Goal: Information Seeking & Learning: Learn about a topic

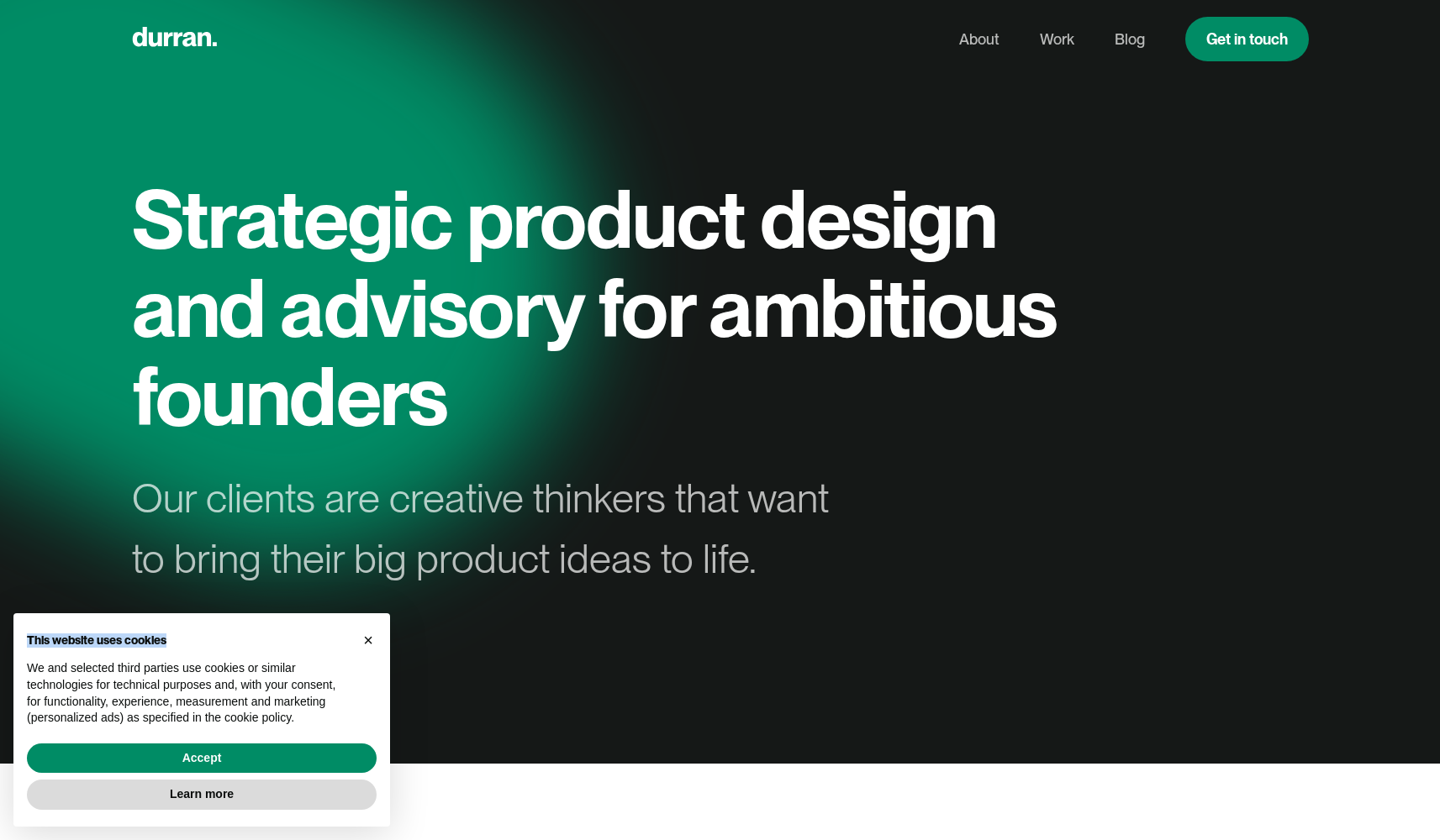
click at [380, 640] on div "× This website uses cookies We and selected third parties use cookies or simila…" at bounding box center [201, 720] width 376 height 213
click at [355, 649] on button "×" at bounding box center [368, 640] width 27 height 27
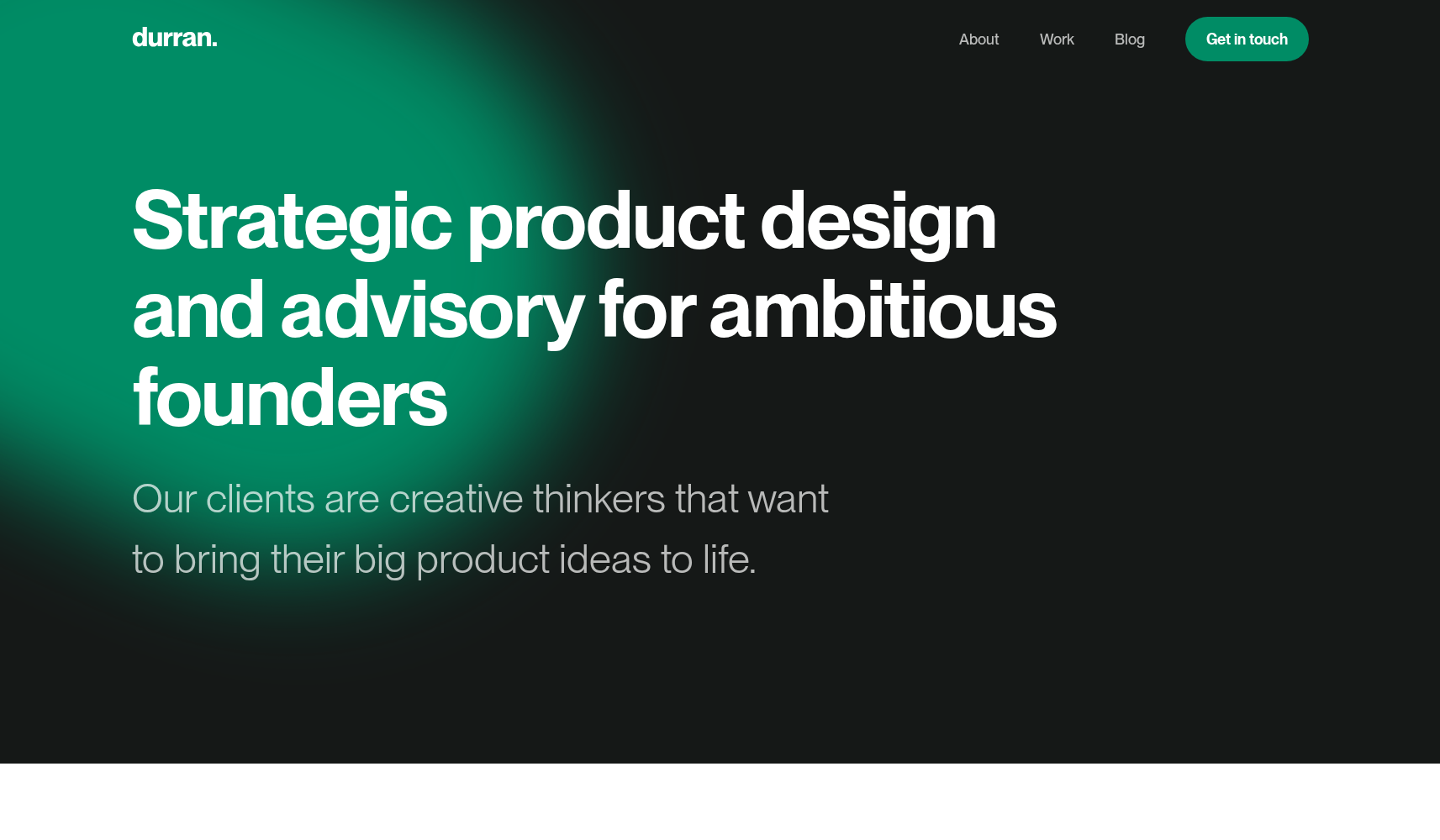
click at [1106, 36] on nav "About Work Blog Get in touch" at bounding box center [1124, 38] width 370 height 45
click at [1128, 44] on link "Blog" at bounding box center [1129, 39] width 30 height 32
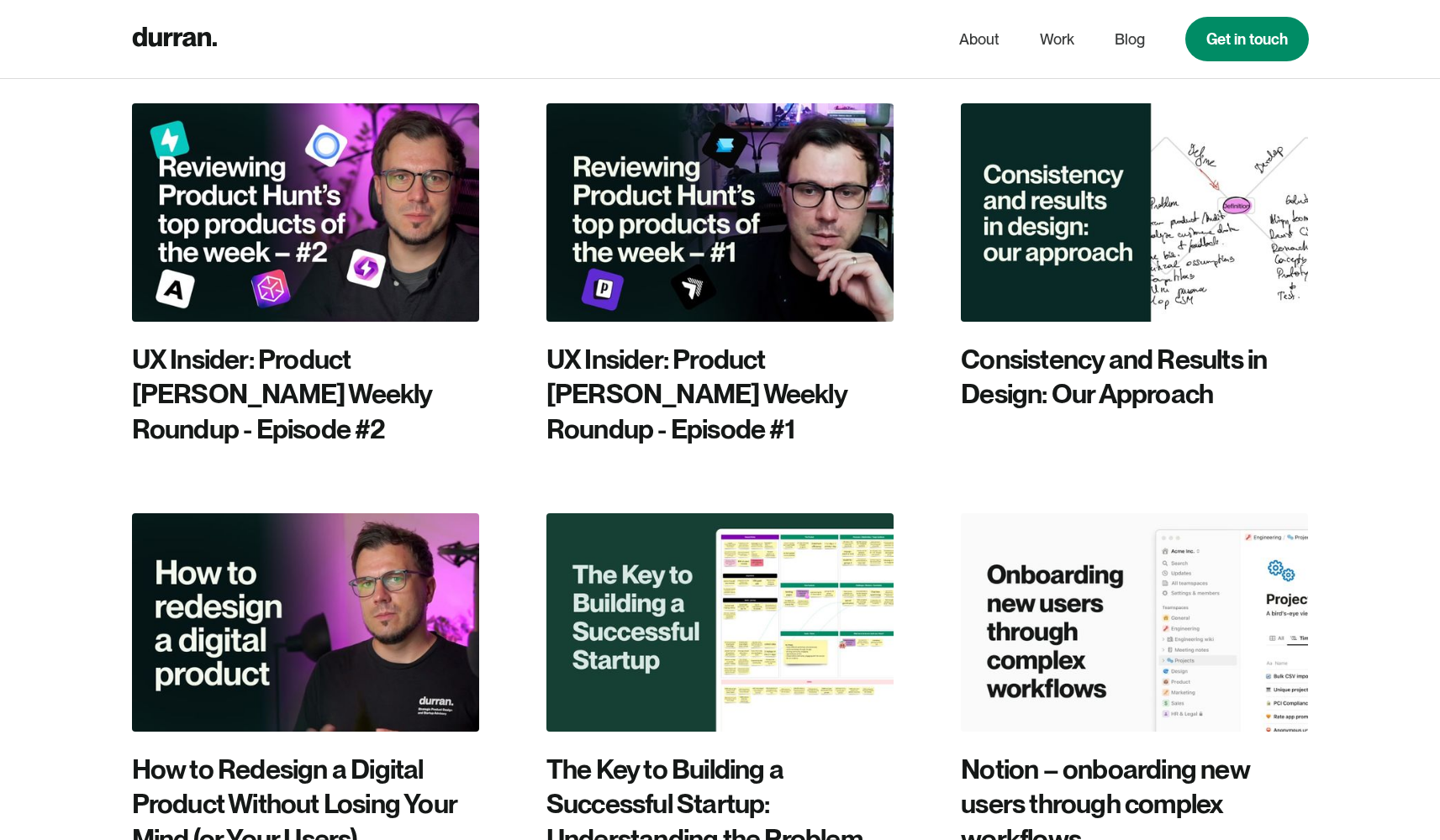
scroll to position [1732, 0]
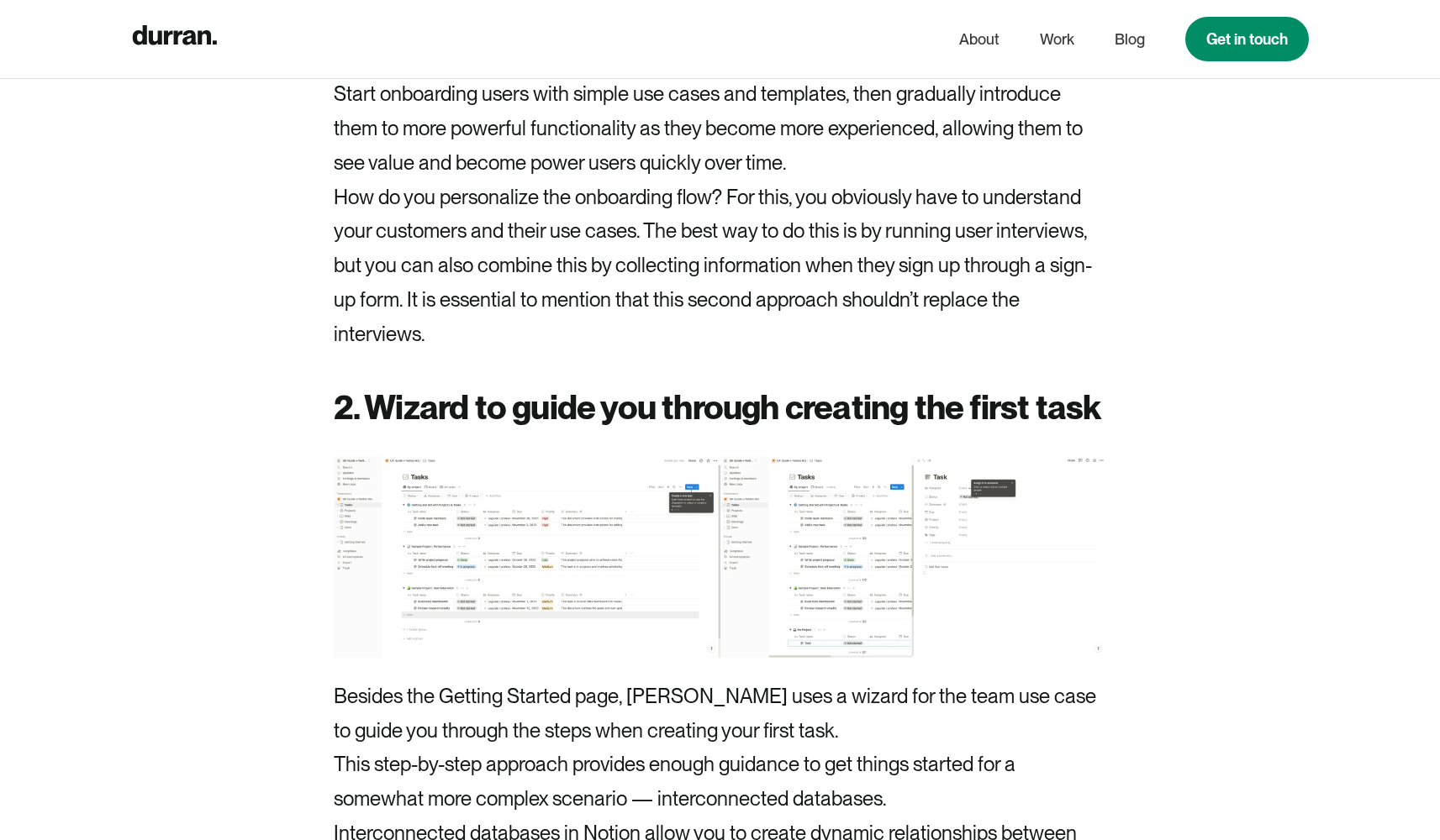
scroll to position [4845, 0]
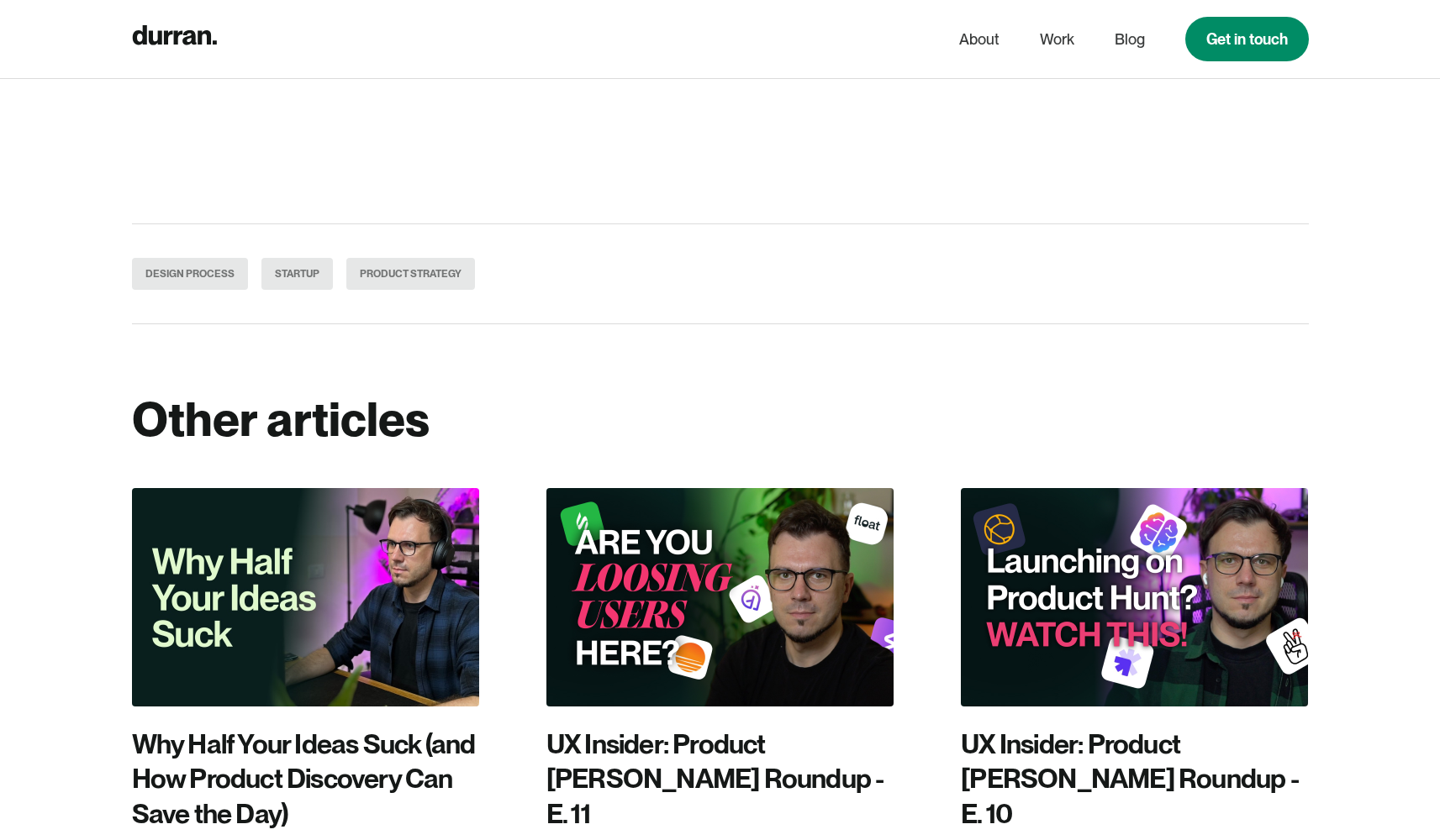
scroll to position [2196, 0]
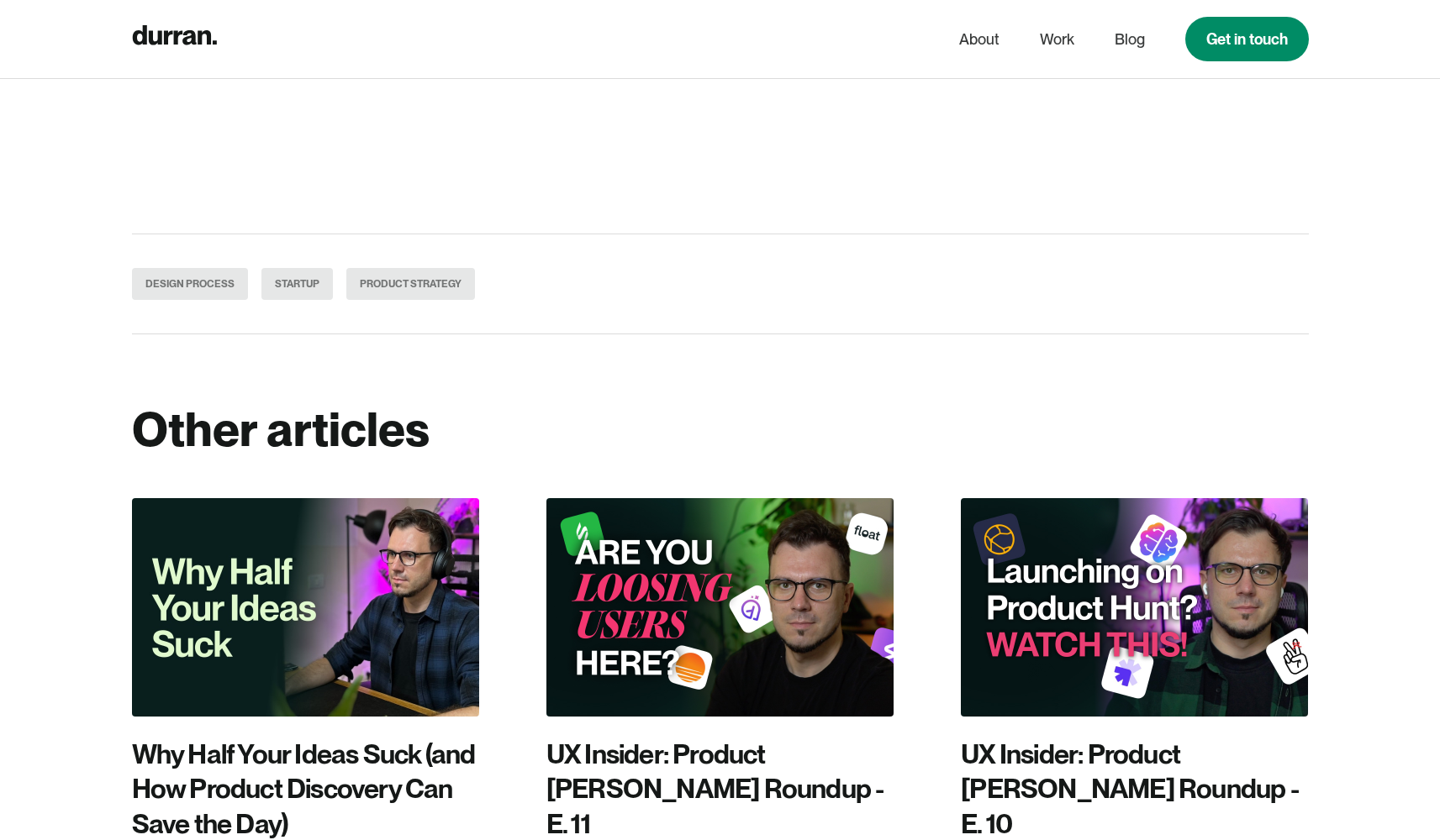
click at [748, 575] on img at bounding box center [719, 607] width 347 height 218
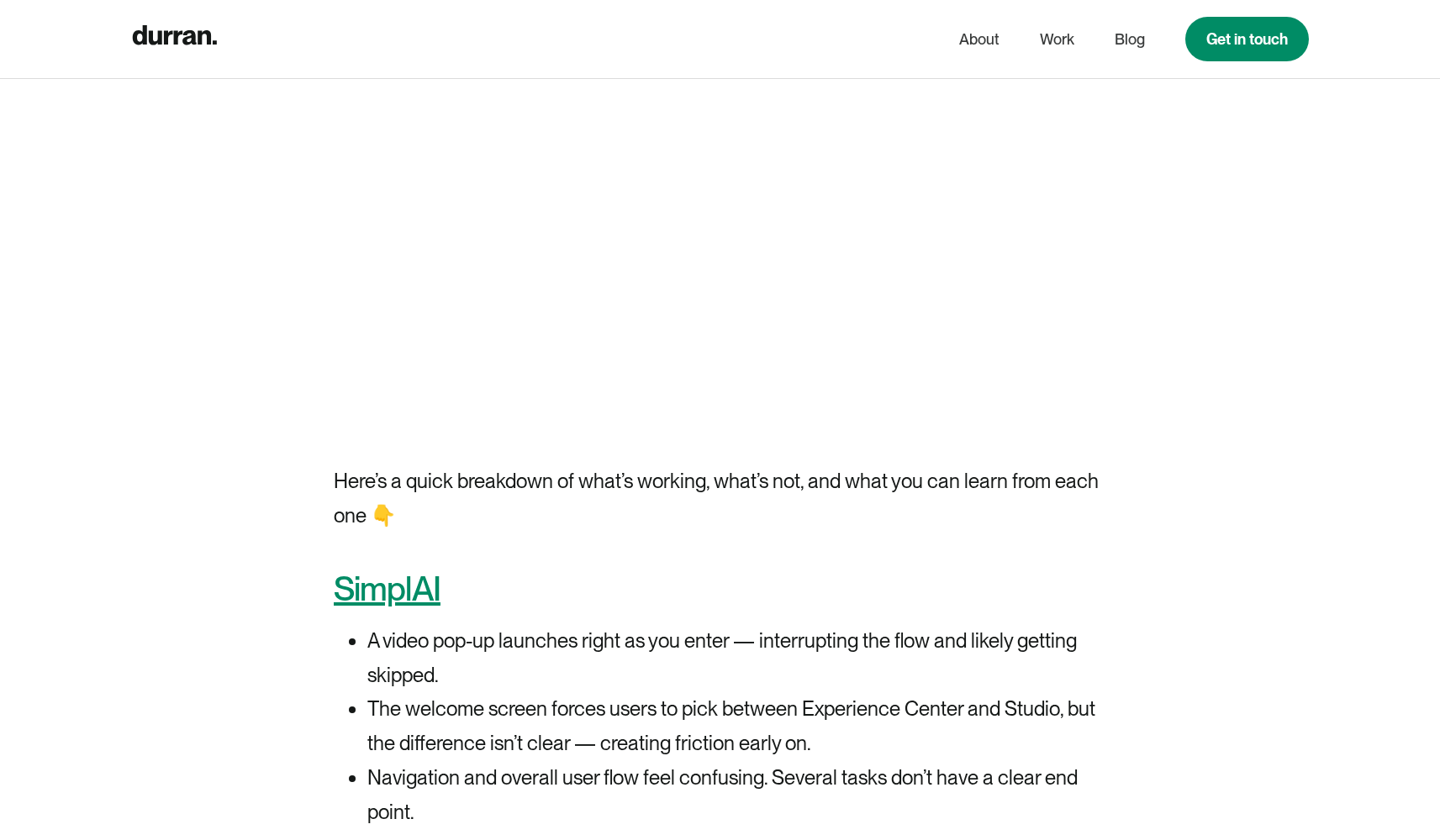
scroll to position [226, 0]
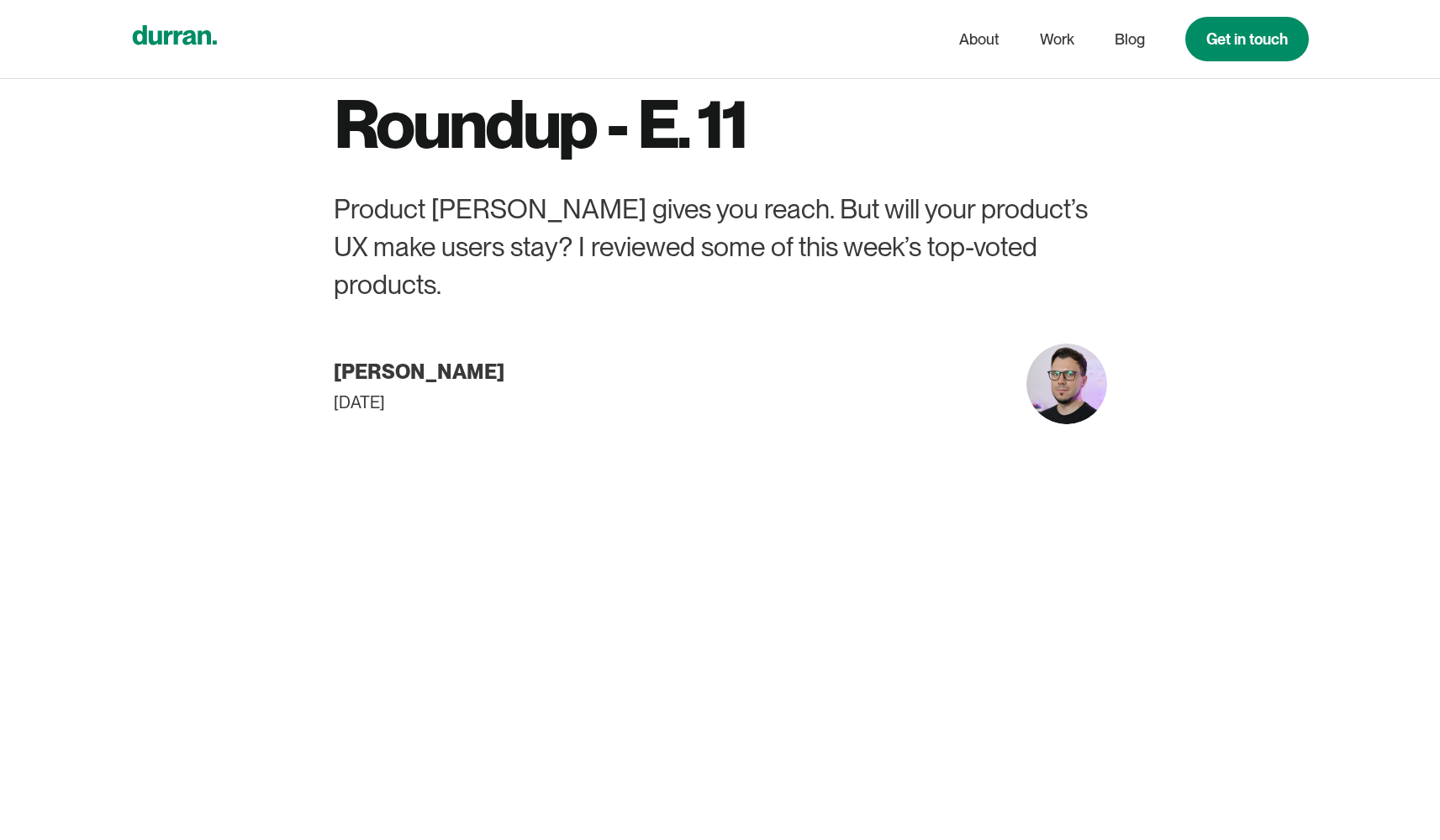
click at [207, 40] on icon "home" at bounding box center [174, 35] width 84 height 19
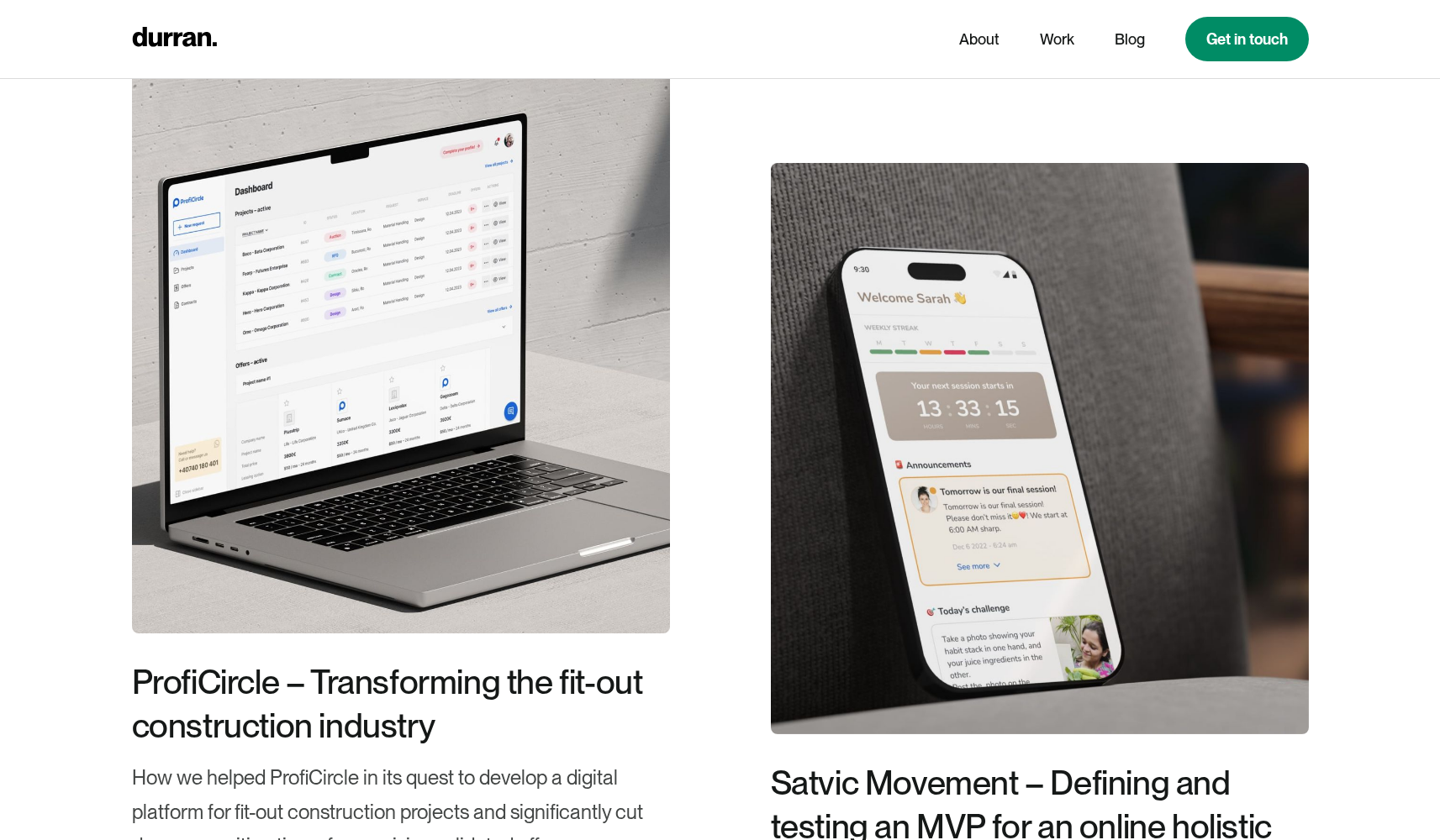
scroll to position [3425, 0]
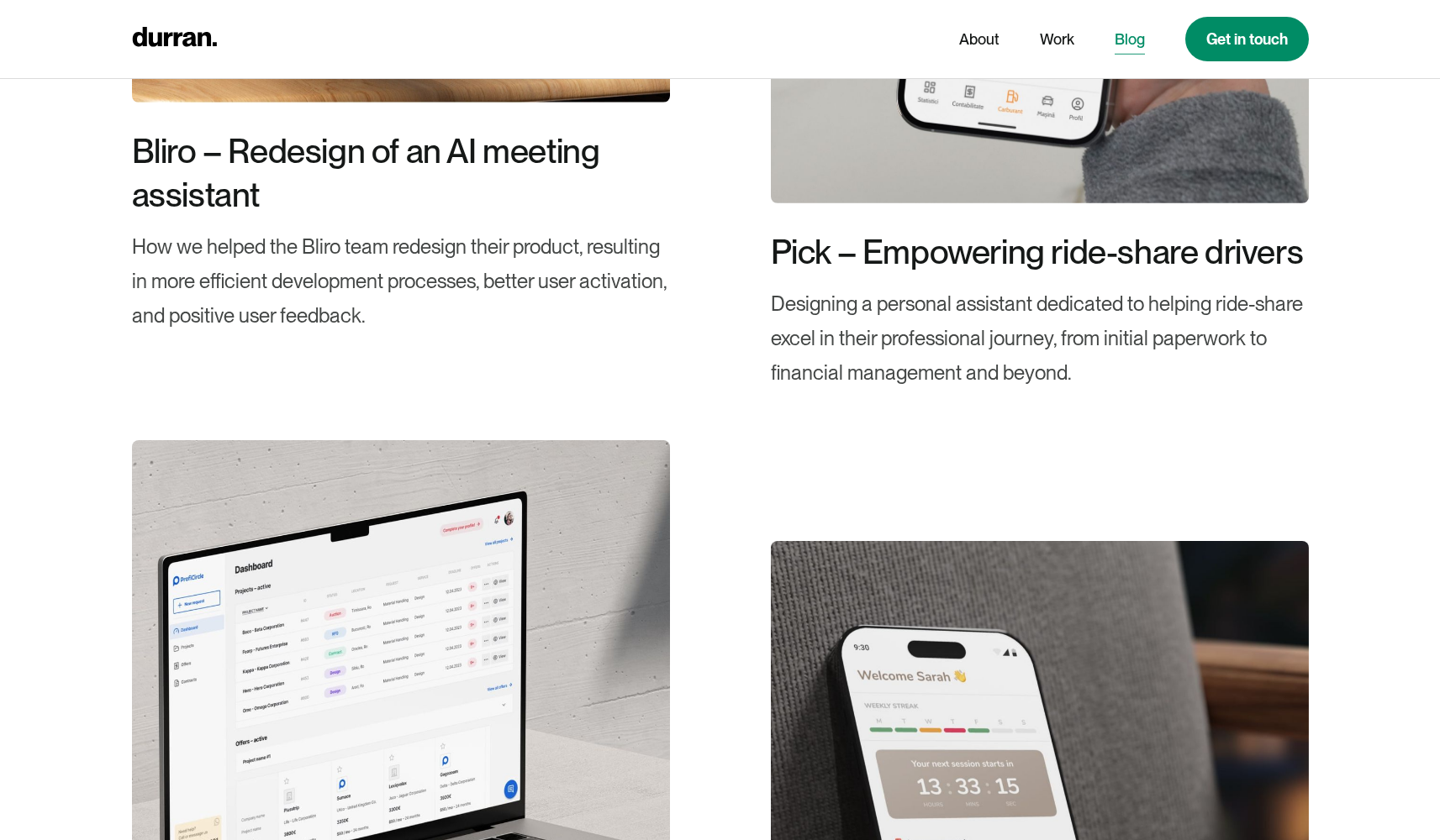
click at [1116, 44] on link "Blog" at bounding box center [1129, 39] width 30 height 32
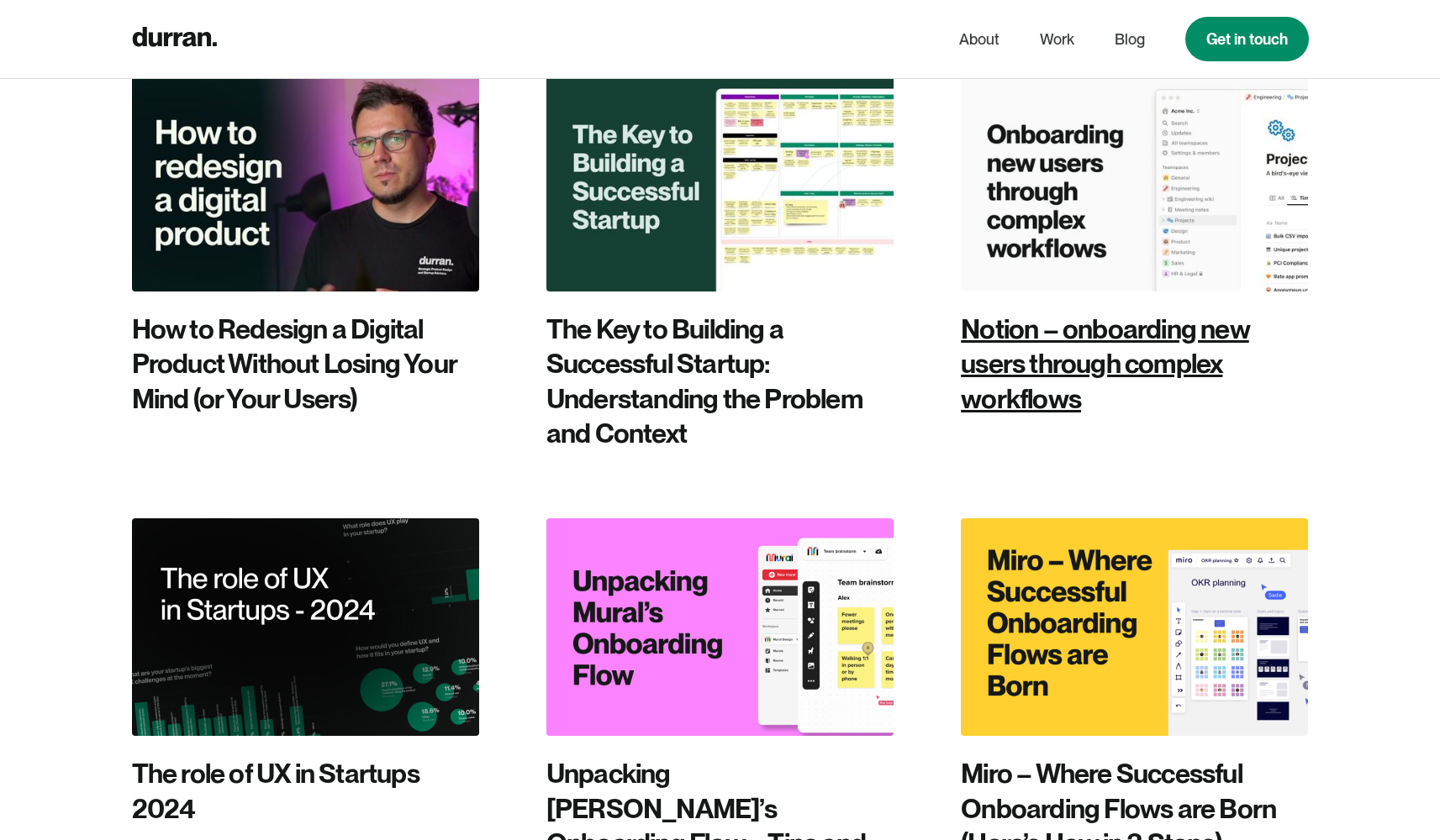
scroll to position [1928, 0]
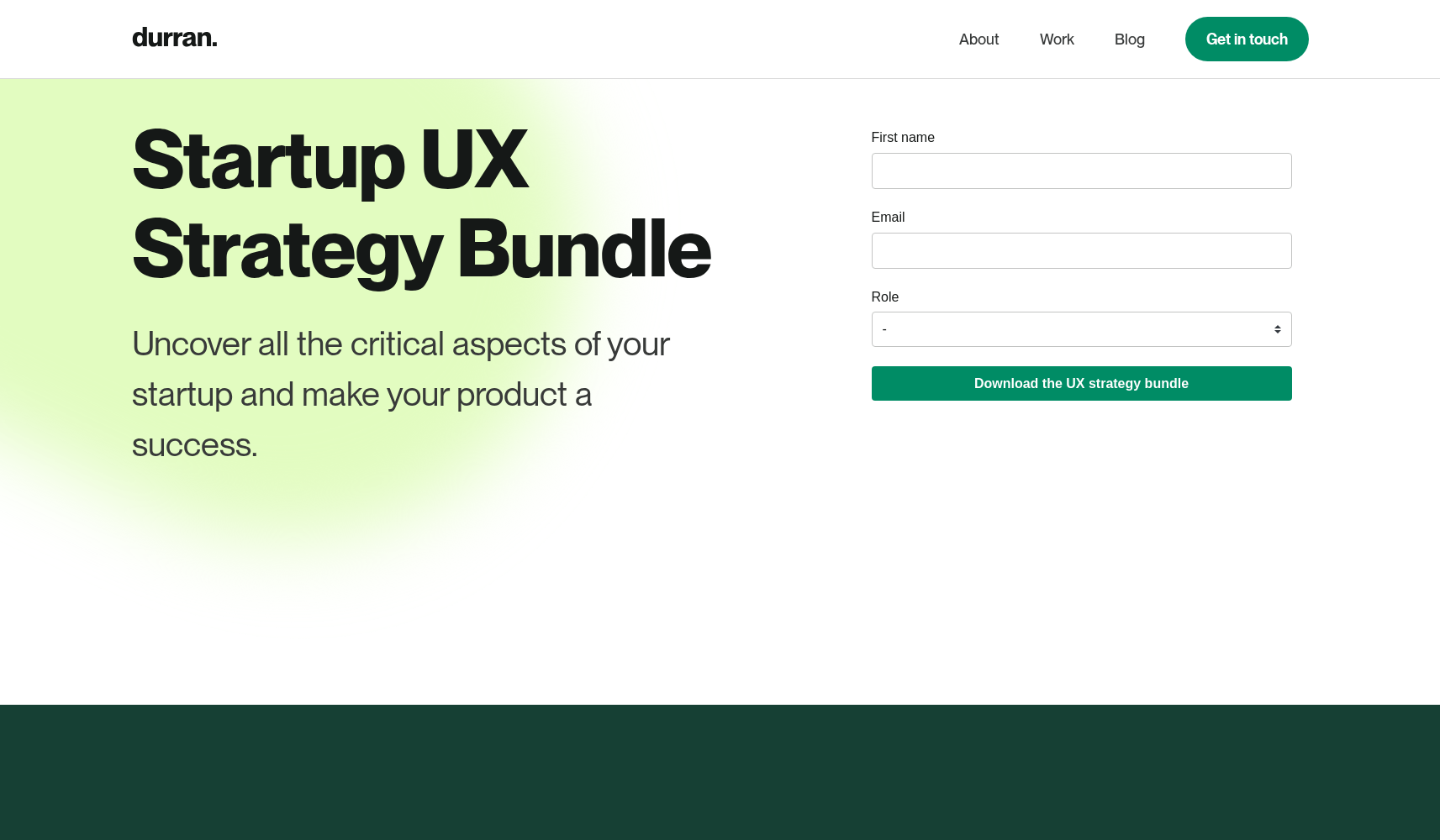
scroll to position [42, 0]
